Goal: Task Accomplishment & Management: Use online tool/utility

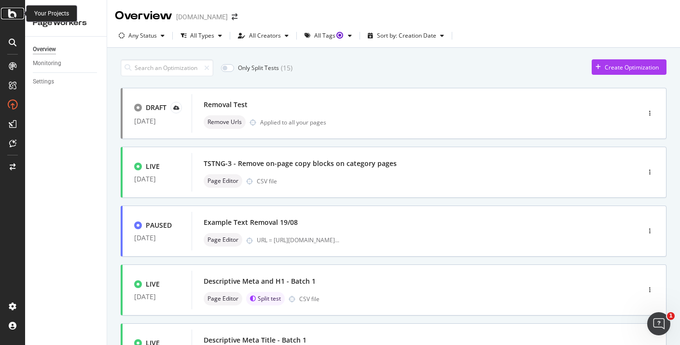
click at [13, 11] on icon at bounding box center [12, 14] width 9 height 12
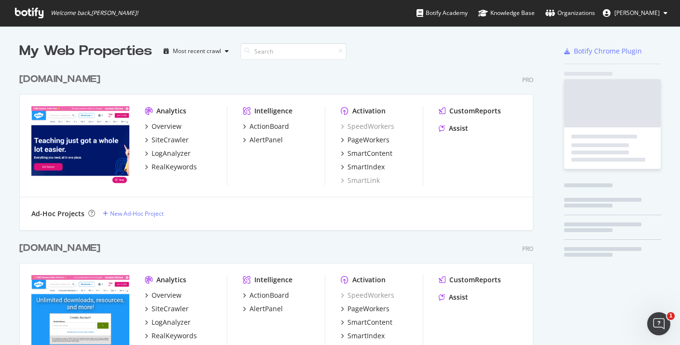
scroll to position [345, 680]
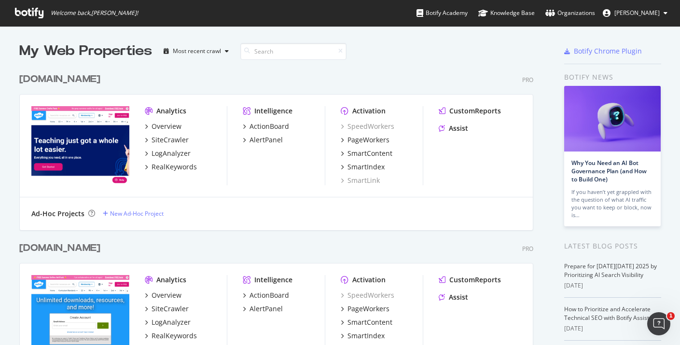
click at [372, 133] on div "SpeedWorkers PageWorkers SmartContent SmartIndex SmartLink" at bounding box center [382, 154] width 82 height 64
click at [376, 138] on div "PageWorkers" at bounding box center [368, 140] width 42 height 10
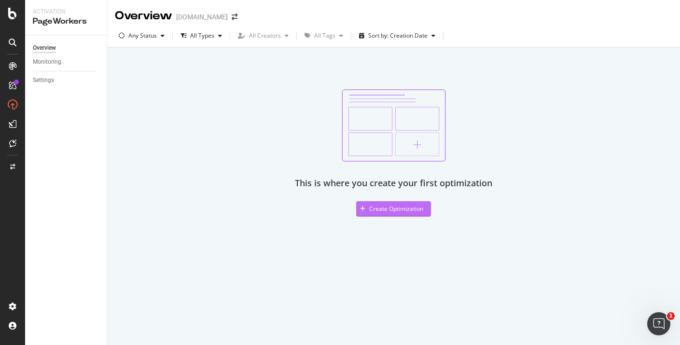
click at [423, 211] on button "Create Optimization" at bounding box center [393, 208] width 75 height 15
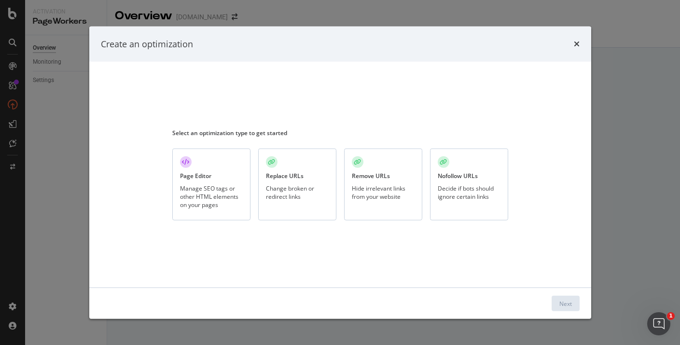
click at [218, 200] on div "Manage SEO tags or other HTML elements on your pages" at bounding box center [211, 196] width 63 height 25
click at [557, 304] on button "Next" at bounding box center [565, 303] width 28 height 15
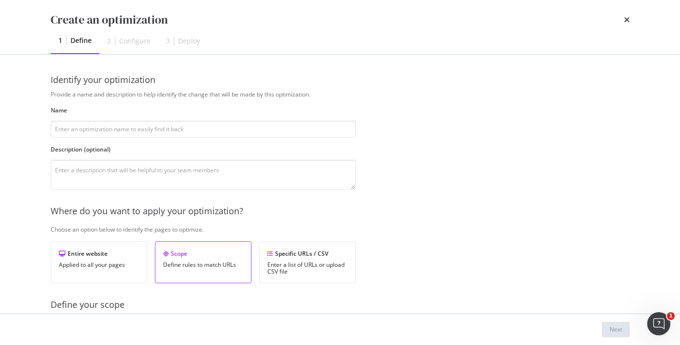
click at [176, 120] on div "Name" at bounding box center [203, 121] width 305 height 31
click at [174, 124] on input "modal" at bounding box center [203, 129] width 305 height 17
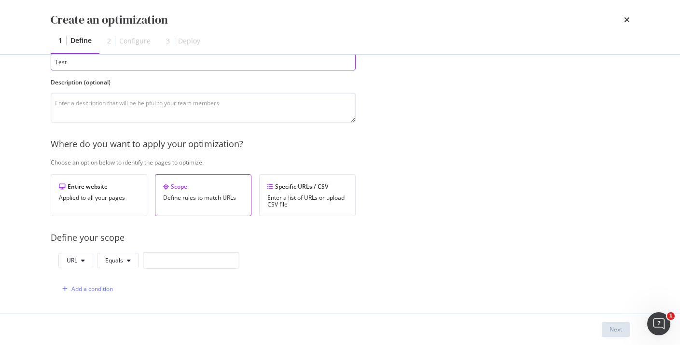
scroll to position [85, 0]
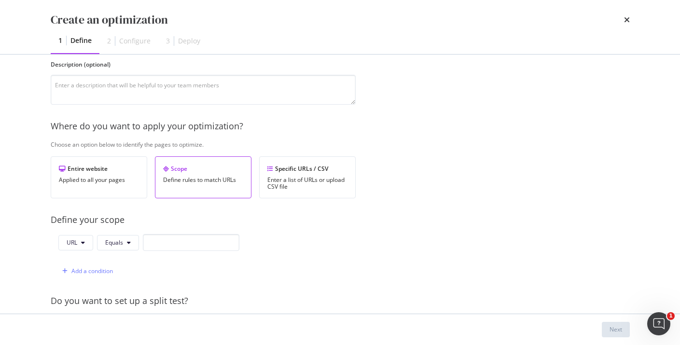
type input "Test"
click at [183, 242] on input "modal" at bounding box center [191, 242] width 96 height 17
paste input "[URL][DOMAIN_NAME]"
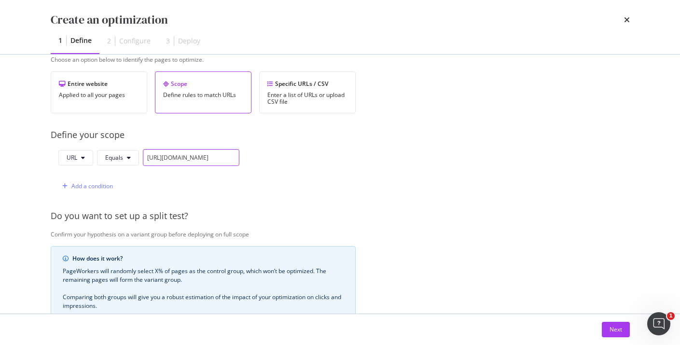
scroll to position [316, 0]
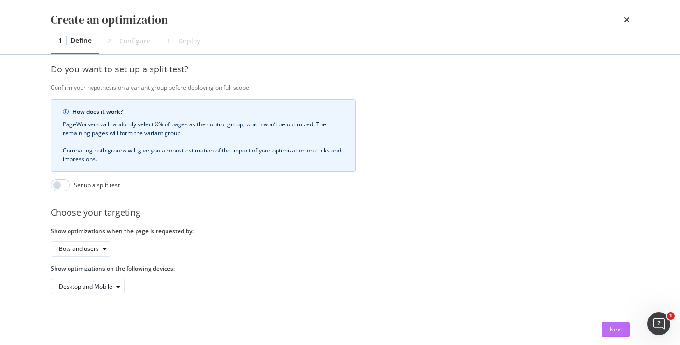
type input "[URL][DOMAIN_NAME]"
click at [617, 326] on div "Next" at bounding box center [615, 329] width 13 height 8
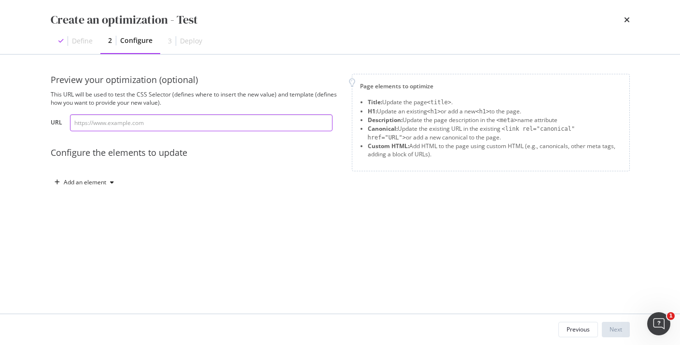
click at [185, 122] on input "modal" at bounding box center [201, 122] width 262 height 17
paste input "[URL][DOMAIN_NAME]"
type input "[URL][DOMAIN_NAME]"
click at [111, 182] on icon "modal" at bounding box center [112, 182] width 4 height 6
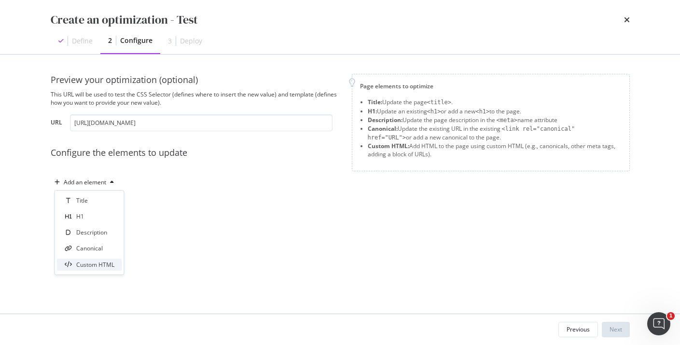
click at [97, 260] on div "Custom HTML" at bounding box center [95, 264] width 38 height 8
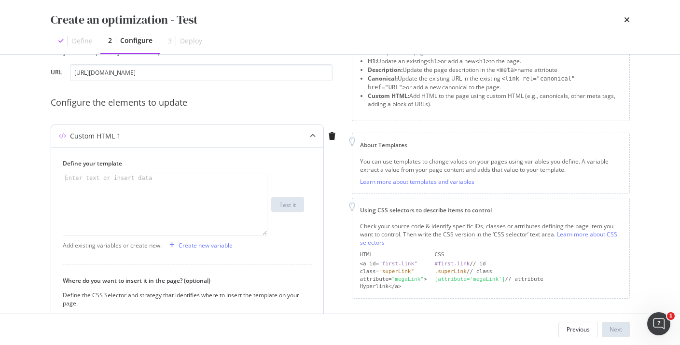
scroll to position [80, 0]
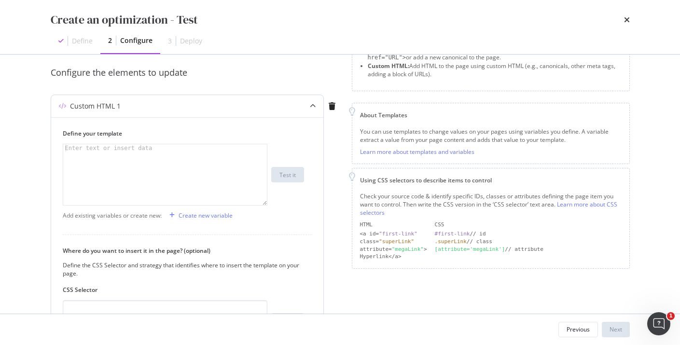
click at [140, 167] on div "modal" at bounding box center [165, 182] width 204 height 76
paste textarea "</script>"
type textarea "</script>"
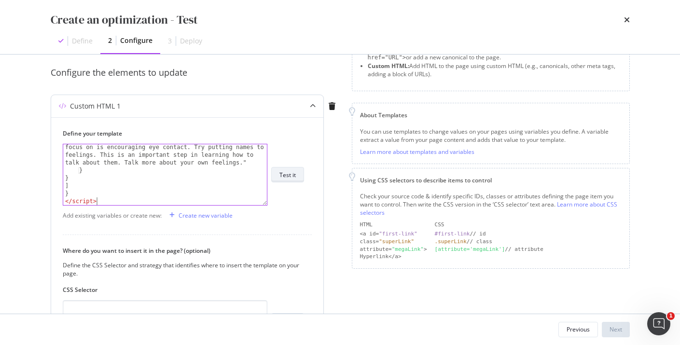
click at [291, 171] on div "Test it" at bounding box center [287, 175] width 16 height 8
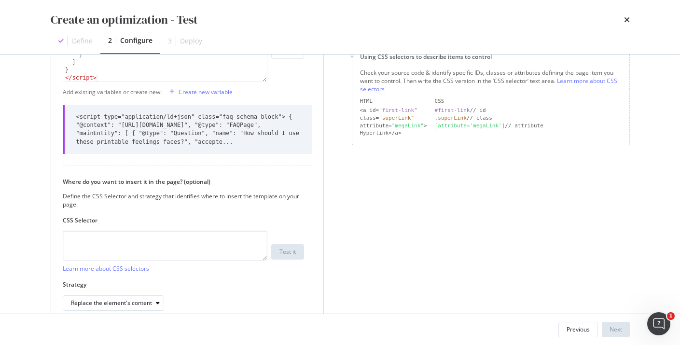
scroll to position [212, 0]
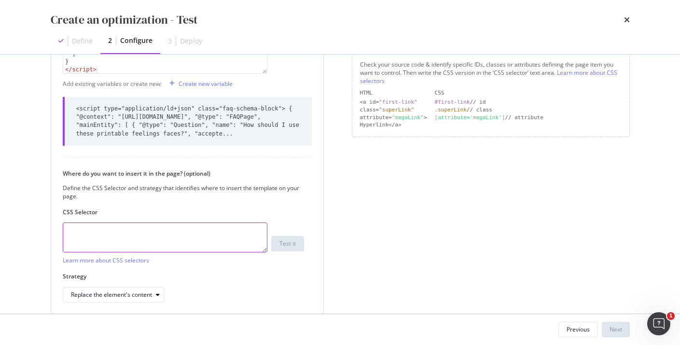
click at [232, 233] on textarea "modal" at bounding box center [165, 237] width 205 height 30
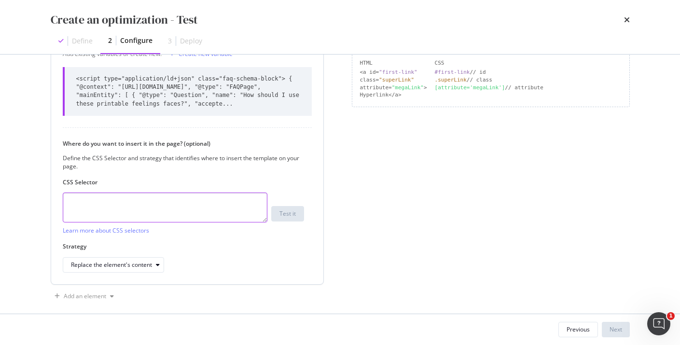
scroll to position [244, 0]
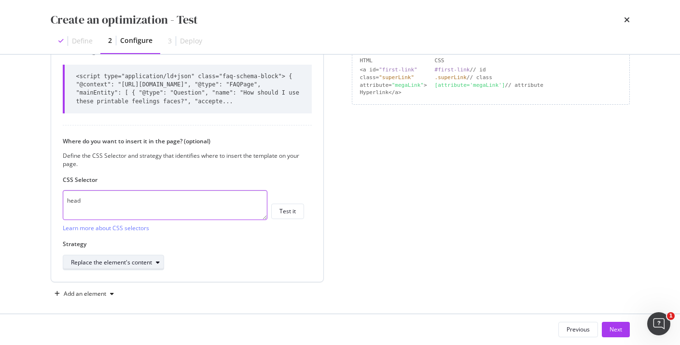
type textarea "head"
click at [138, 262] on div "Replace the element's content" at bounding box center [111, 262] width 81 height 6
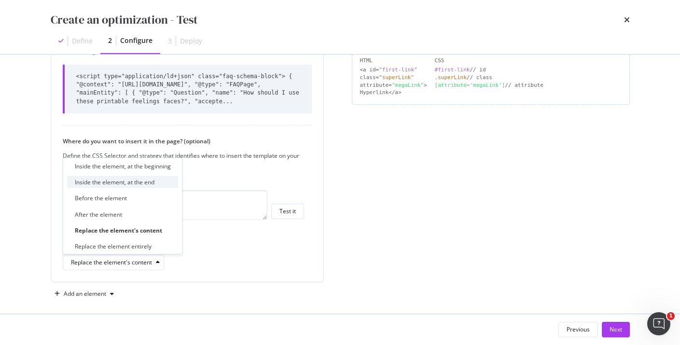
click at [143, 176] on div "Inside the element, at the end" at bounding box center [122, 182] width 111 height 12
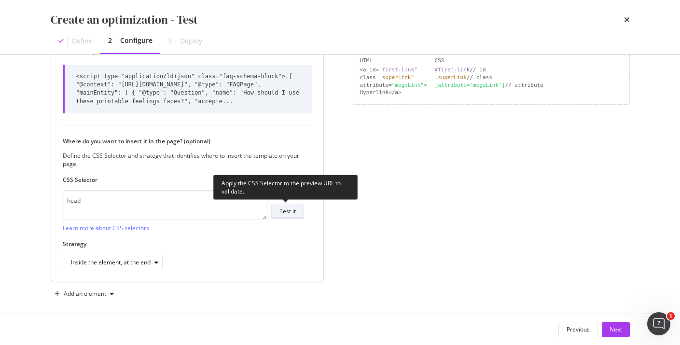
click at [281, 207] on div "Test it" at bounding box center [287, 211] width 16 height 8
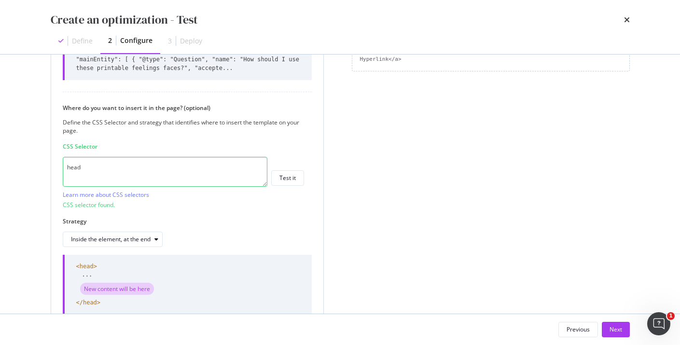
scroll to position [329, 0]
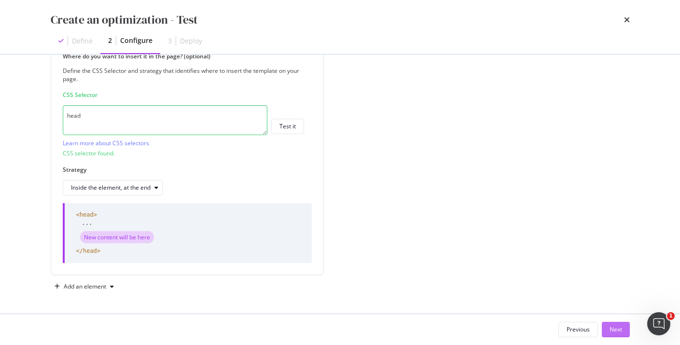
click at [624, 330] on button "Next" at bounding box center [615, 329] width 28 height 15
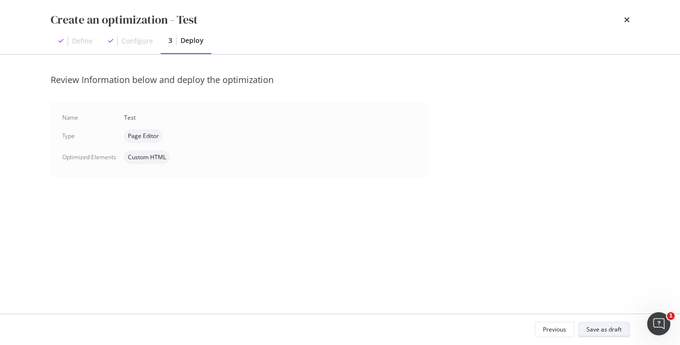
click at [603, 326] on div "Save as draft" at bounding box center [603, 329] width 35 height 8
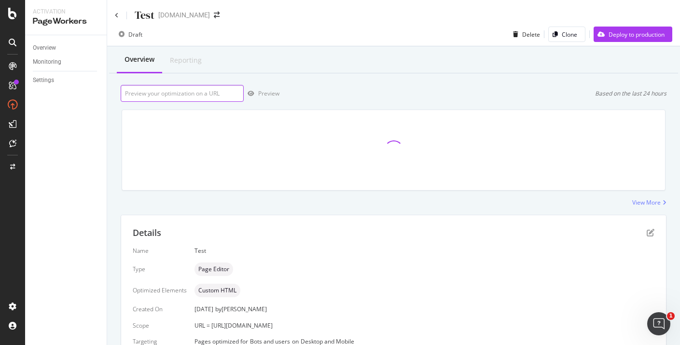
click at [232, 92] on input "url" at bounding box center [182, 93] width 123 height 17
paste input "[URL][DOMAIN_NAME]"
type input "[URL][DOMAIN_NAME]"
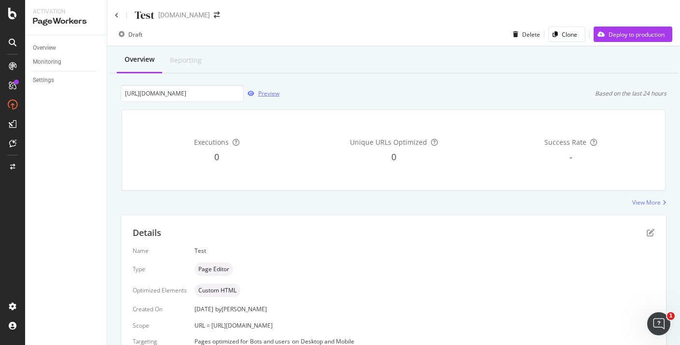
scroll to position [0, 0]
click at [267, 95] on div "Preview" at bounding box center [268, 93] width 21 height 8
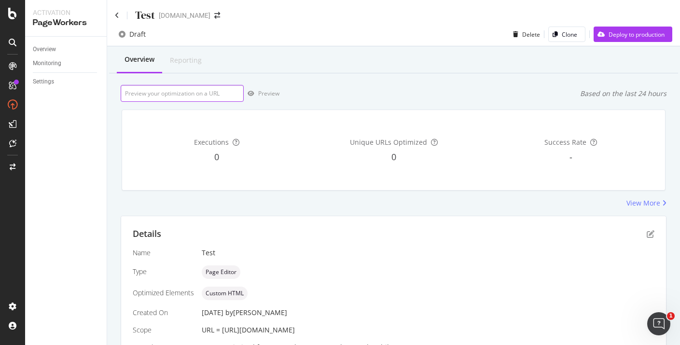
click at [226, 88] on input "url" at bounding box center [182, 93] width 123 height 17
paste input "[URL][DOMAIN_NAME]"
type input "[URL][DOMAIN_NAME]"
click at [270, 89] on div "Preview" at bounding box center [268, 93] width 21 height 8
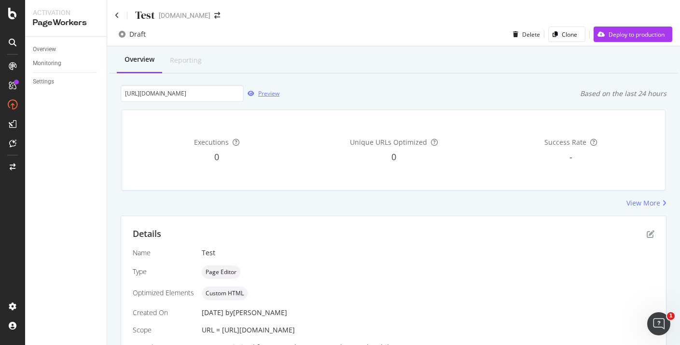
scroll to position [0, 0]
click at [261, 94] on div "Preview" at bounding box center [268, 93] width 21 height 8
click at [217, 94] on input "[URL][DOMAIN_NAME]" at bounding box center [182, 93] width 123 height 17
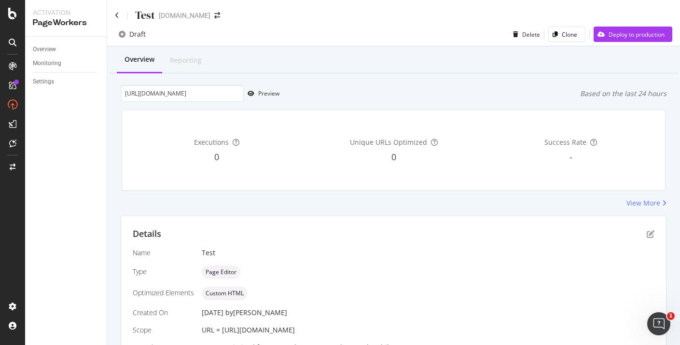
click at [121, 16] on div "Test" at bounding box center [135, 15] width 40 height 15
click at [119, 17] on icon at bounding box center [117, 15] width 4 height 7
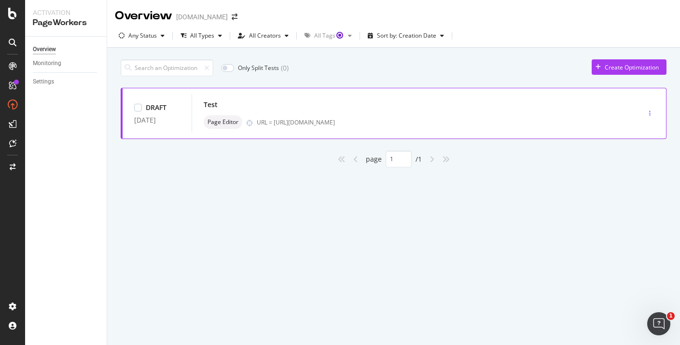
click at [650, 117] on div "button" at bounding box center [649, 113] width 9 height 14
click at [636, 135] on div "Edit" at bounding box center [635, 132] width 10 height 8
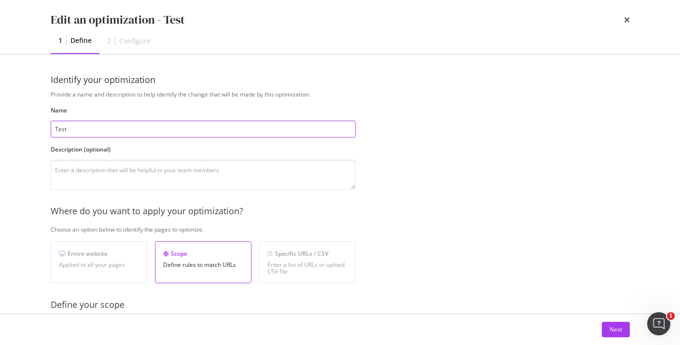
scroll to position [187, 0]
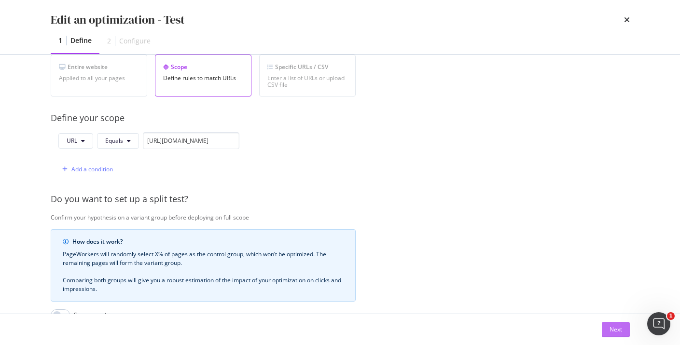
click at [622, 330] on button "Next" at bounding box center [615, 329] width 28 height 15
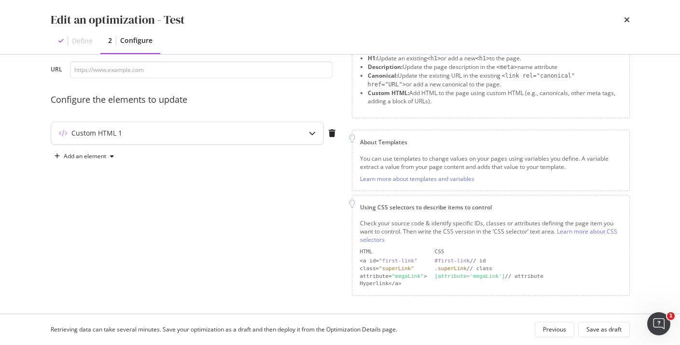
click at [223, 131] on div "Custom HTML 1" at bounding box center [168, 133] width 234 height 10
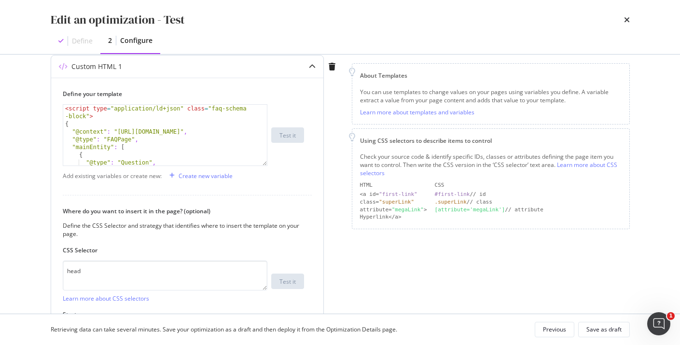
scroll to position [197, 0]
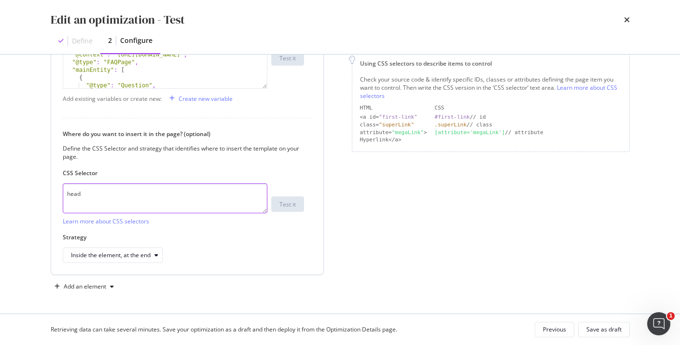
click at [117, 192] on textarea "head" at bounding box center [165, 198] width 205 height 30
type textarea "v"
type textarea "body"
click at [100, 253] on div "Inside the element, at the end" at bounding box center [111, 255] width 80 height 6
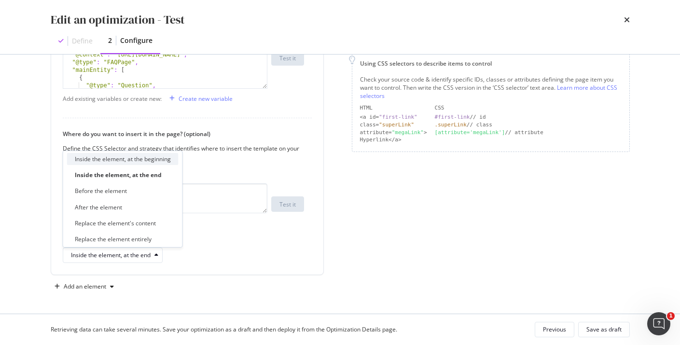
click at [164, 162] on div "Inside the element, at the beginning" at bounding box center [123, 159] width 96 height 8
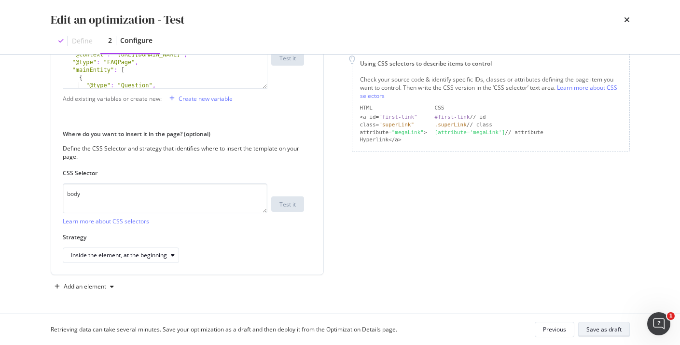
click at [589, 324] on div "Save as draft" at bounding box center [603, 330] width 35 height 14
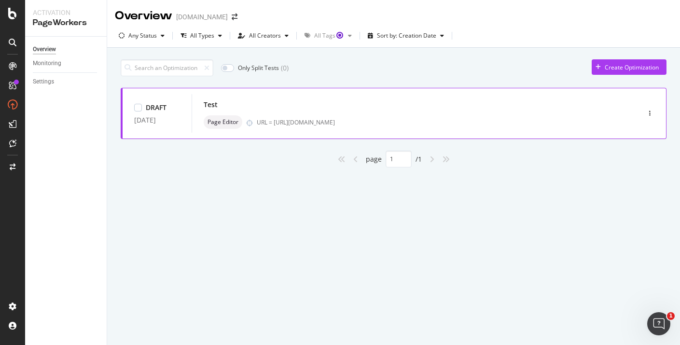
click at [532, 101] on div "Test" at bounding box center [401, 105] width 395 height 14
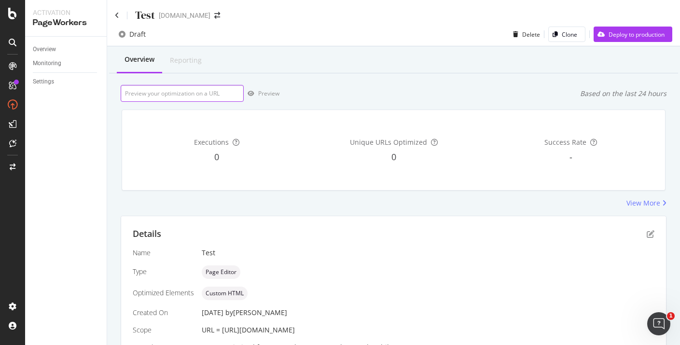
click at [185, 88] on input "url" at bounding box center [182, 93] width 123 height 17
paste input "[URL][DOMAIN_NAME]"
type input "[URL][DOMAIN_NAME]"
click at [270, 91] on div "Preview" at bounding box center [268, 93] width 21 height 8
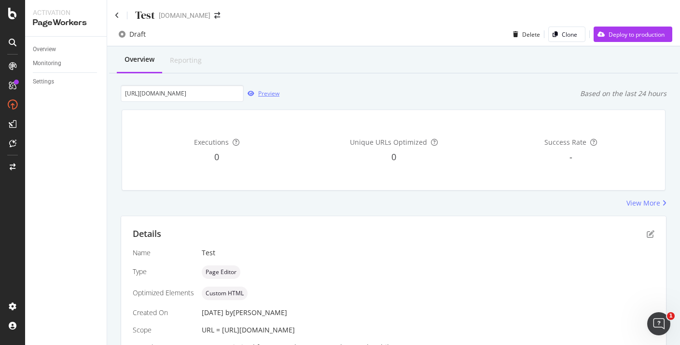
scroll to position [0, 0]
click at [118, 14] on icon at bounding box center [117, 15] width 4 height 7
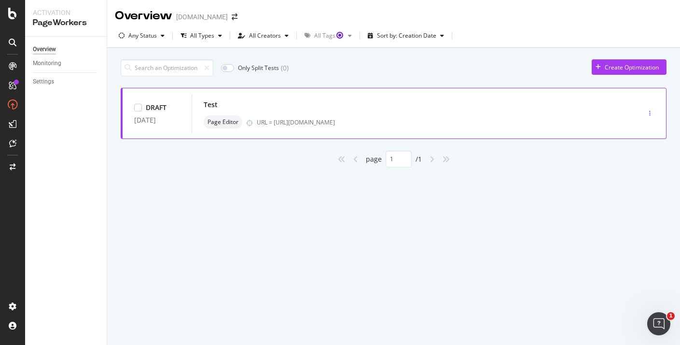
click at [651, 114] on div "button" at bounding box center [649, 113] width 9 height 6
click at [637, 129] on div "Edit" at bounding box center [635, 132] width 10 height 8
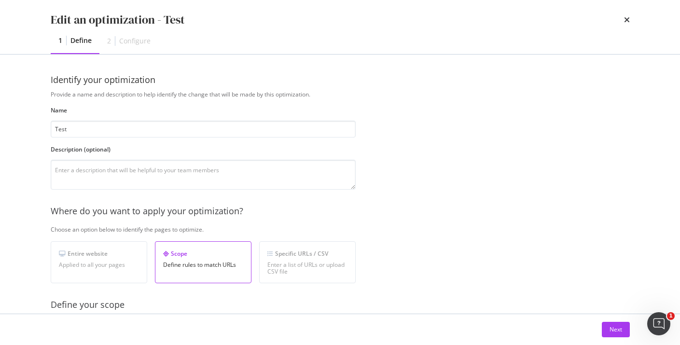
scroll to position [145, 0]
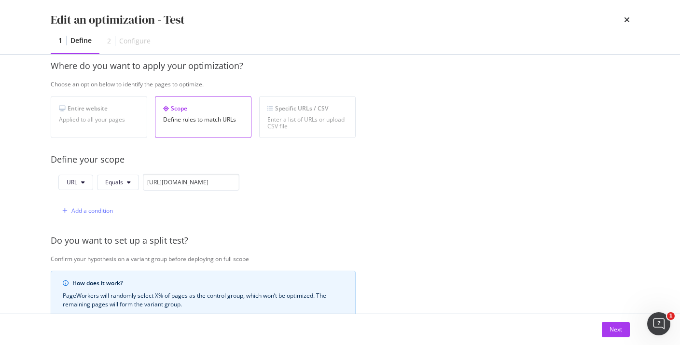
click at [171, 44] on textarea "modal" at bounding box center [203, 29] width 305 height 30
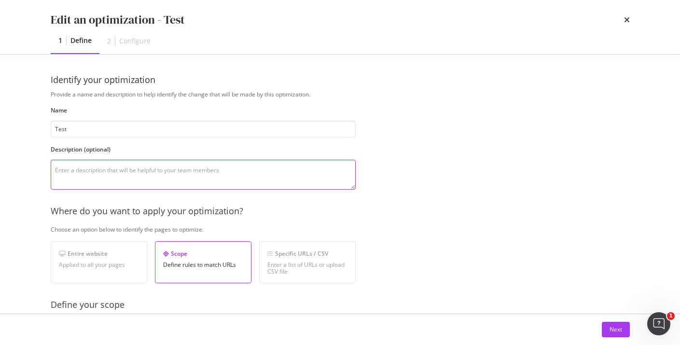
click at [171, 181] on textarea "modal" at bounding box center [203, 175] width 305 height 30
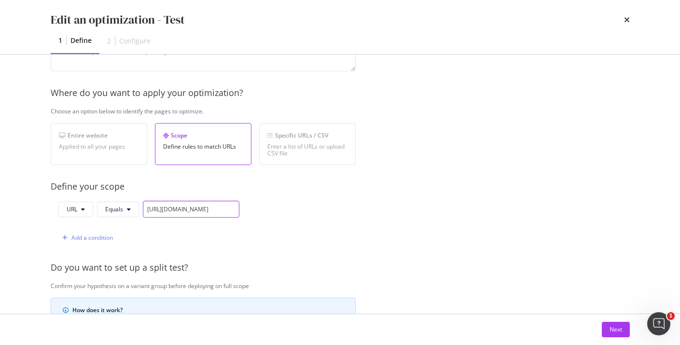
click at [181, 206] on input "[URL][DOMAIN_NAME]" at bounding box center [191, 209] width 96 height 17
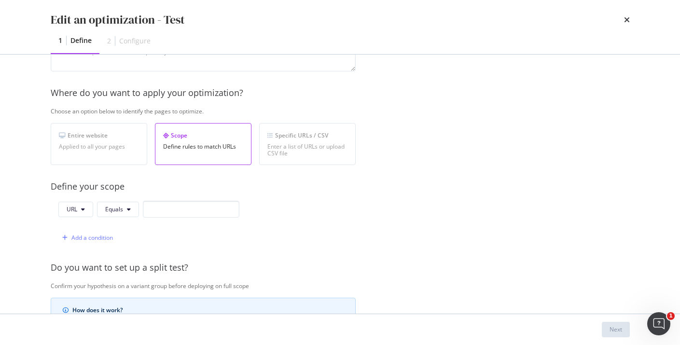
click at [146, 182] on div "Define your scope" at bounding box center [364, 186] width 627 height 13
click at [119, 153] on div "Entire website Applied to all your pages" at bounding box center [99, 144] width 96 height 42
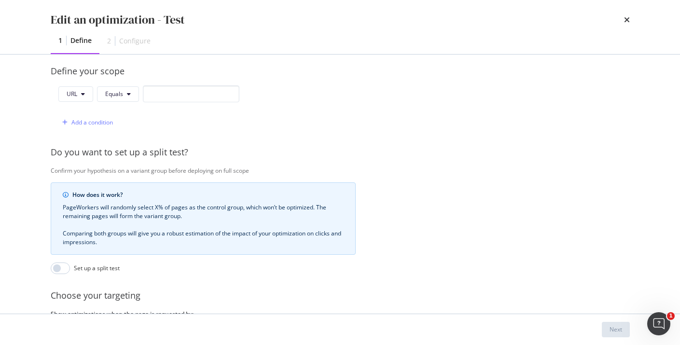
scroll to position [188, 0]
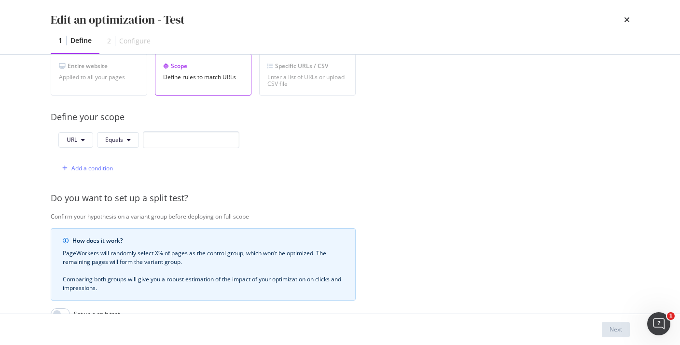
click at [161, 149] on div "URL Equals" at bounding box center [148, 141] width 181 height 21
click at [158, 143] on input "modal" at bounding box center [191, 139] width 96 height 17
click at [143, 141] on input "modal" at bounding box center [191, 139] width 96 height 17
click at [139, 141] on div "URL Equals" at bounding box center [148, 139] width 181 height 17
click at [124, 141] on button "Equals" at bounding box center [118, 139] width 42 height 15
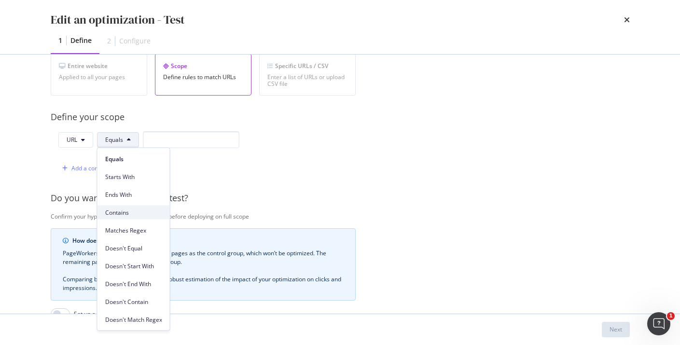
click at [142, 208] on span "Contains" at bounding box center [133, 212] width 57 height 9
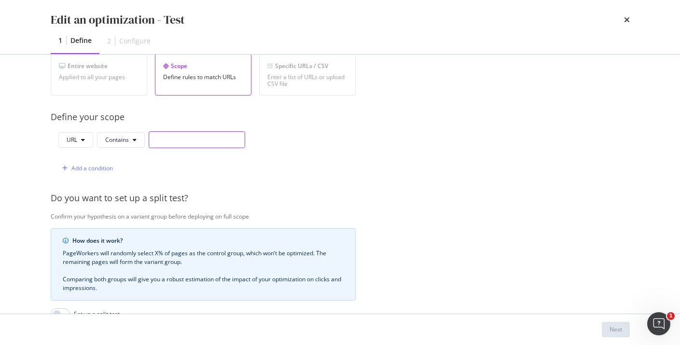
click at [151, 144] on input "modal" at bounding box center [197, 139] width 96 height 17
paste input "[URL][DOMAIN_NAME]"
drag, startPoint x: 171, startPoint y: 139, endPoint x: 315, endPoint y: 143, distance: 143.8
click at [312, 143] on div "URL Contains https://www.twinkl.com.au/resource/t-cr-27503-feelings-faces Add a…" at bounding box center [203, 153] width 305 height 45
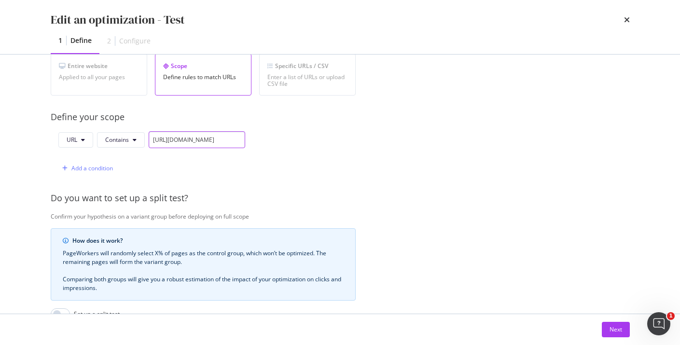
scroll to position [0, 1]
drag, startPoint x: 215, startPoint y: 137, endPoint x: 156, endPoint y: 130, distance: 59.3
click at [156, 130] on div "Provide a name and description to help identify the change that will be made by…" at bounding box center [340, 163] width 579 height 520
click at [185, 147] on input "/resource" at bounding box center [197, 139] width 96 height 17
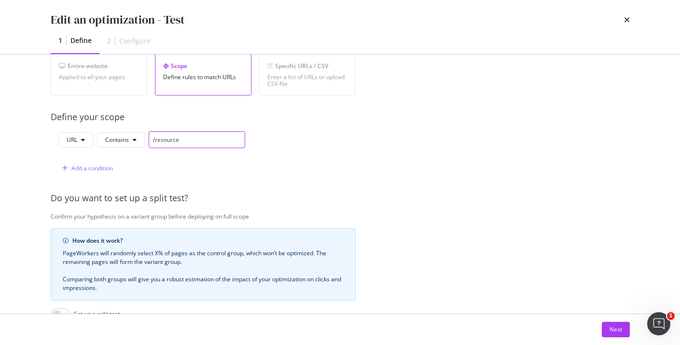
click at [192, 141] on input "/resource" at bounding box center [197, 139] width 96 height 17
type input "/resource/"
click at [606, 329] on button "Next" at bounding box center [615, 329] width 28 height 15
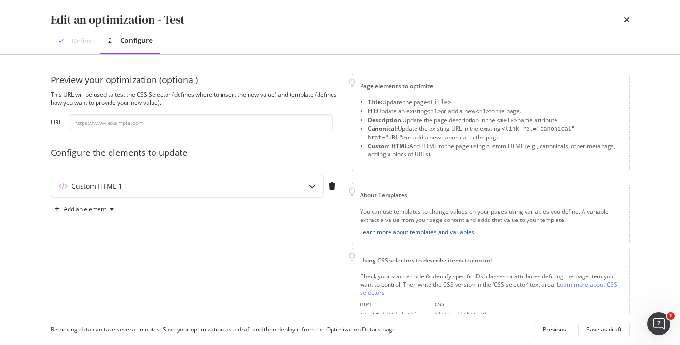
scroll to position [53, 0]
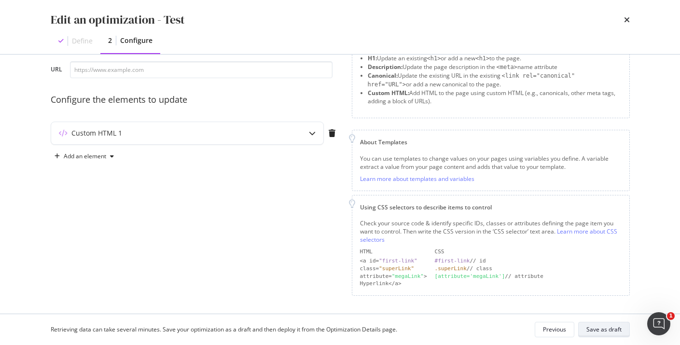
click at [614, 331] on div "Save as draft" at bounding box center [603, 329] width 35 height 8
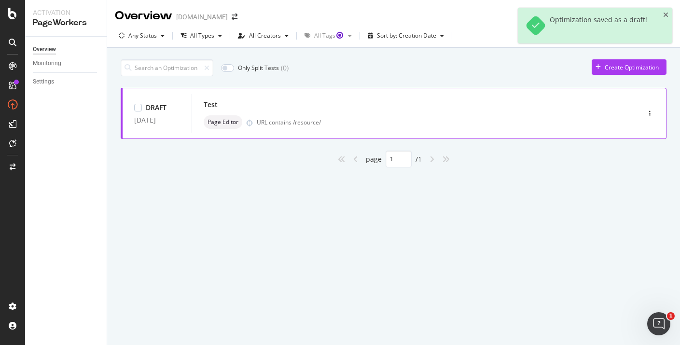
click at [563, 119] on div "URL contains /resource/" at bounding box center [428, 122] width 342 height 8
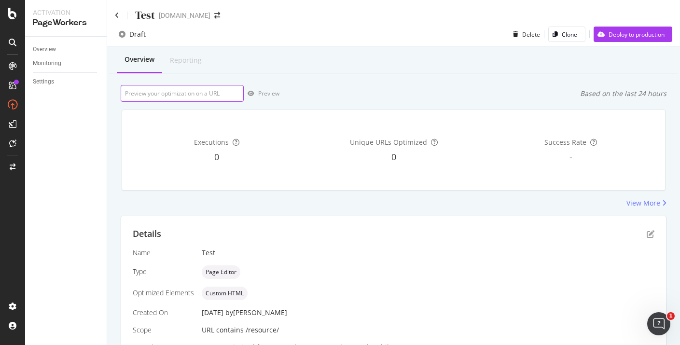
click at [205, 93] on input "url" at bounding box center [182, 93] width 123 height 17
paste input "[URL][DOMAIN_NAME]"
type input "[URL][DOMAIN_NAME]"
click at [262, 93] on div "Preview" at bounding box center [268, 93] width 21 height 8
